Goal: Task Accomplishment & Management: Manage account settings

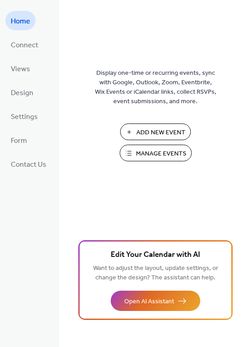
click at [151, 149] on span "Manage Events" at bounding box center [161, 153] width 50 height 9
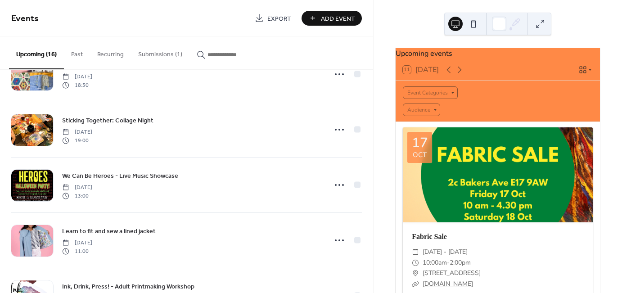
scroll to position [313, 0]
click at [155, 51] on button "Submissions (1)" at bounding box center [160, 52] width 59 height 32
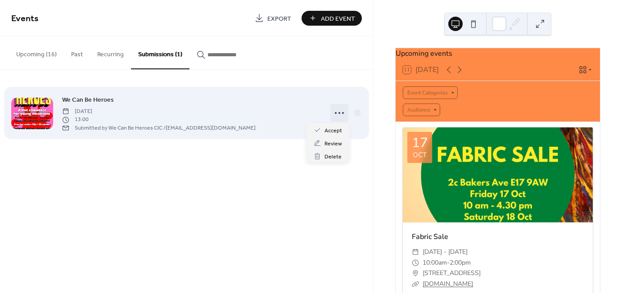
click at [342, 109] on icon at bounding box center [339, 113] width 14 height 14
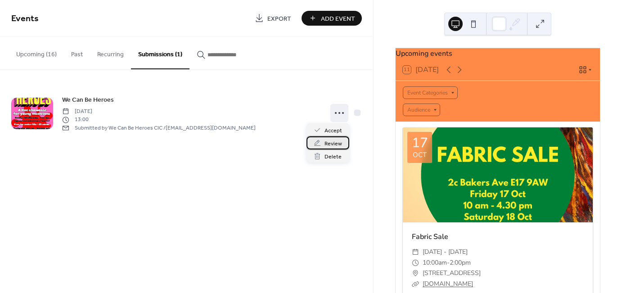
click at [325, 149] on div "Review" at bounding box center [328, 142] width 43 height 13
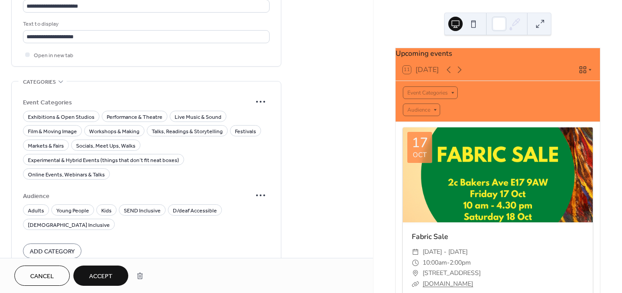
scroll to position [585, 0]
click at [185, 112] on span "Live Music & Sound" at bounding box center [198, 116] width 47 height 9
click at [56, 206] on span "Young People" at bounding box center [72, 210] width 33 height 9
click at [106, 206] on span "Kids" at bounding box center [106, 210] width 10 height 9
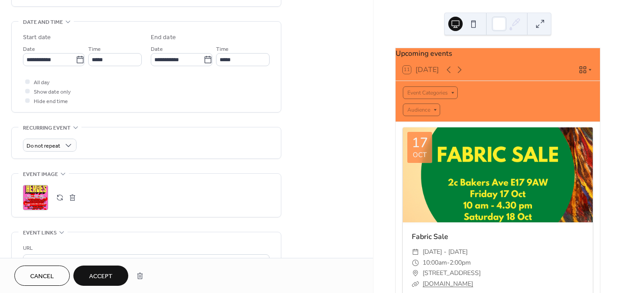
scroll to position [335, 0]
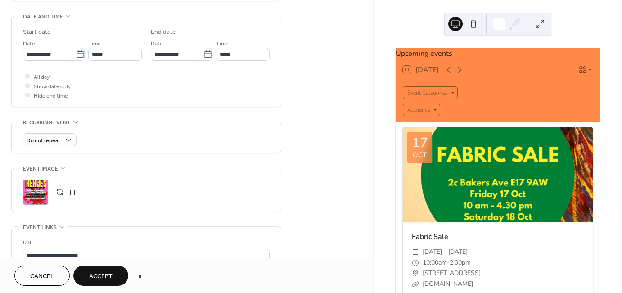
click at [96, 272] on span "Accept" at bounding box center [100, 276] width 23 height 9
